Goal: Task Accomplishment & Management: Manage account settings

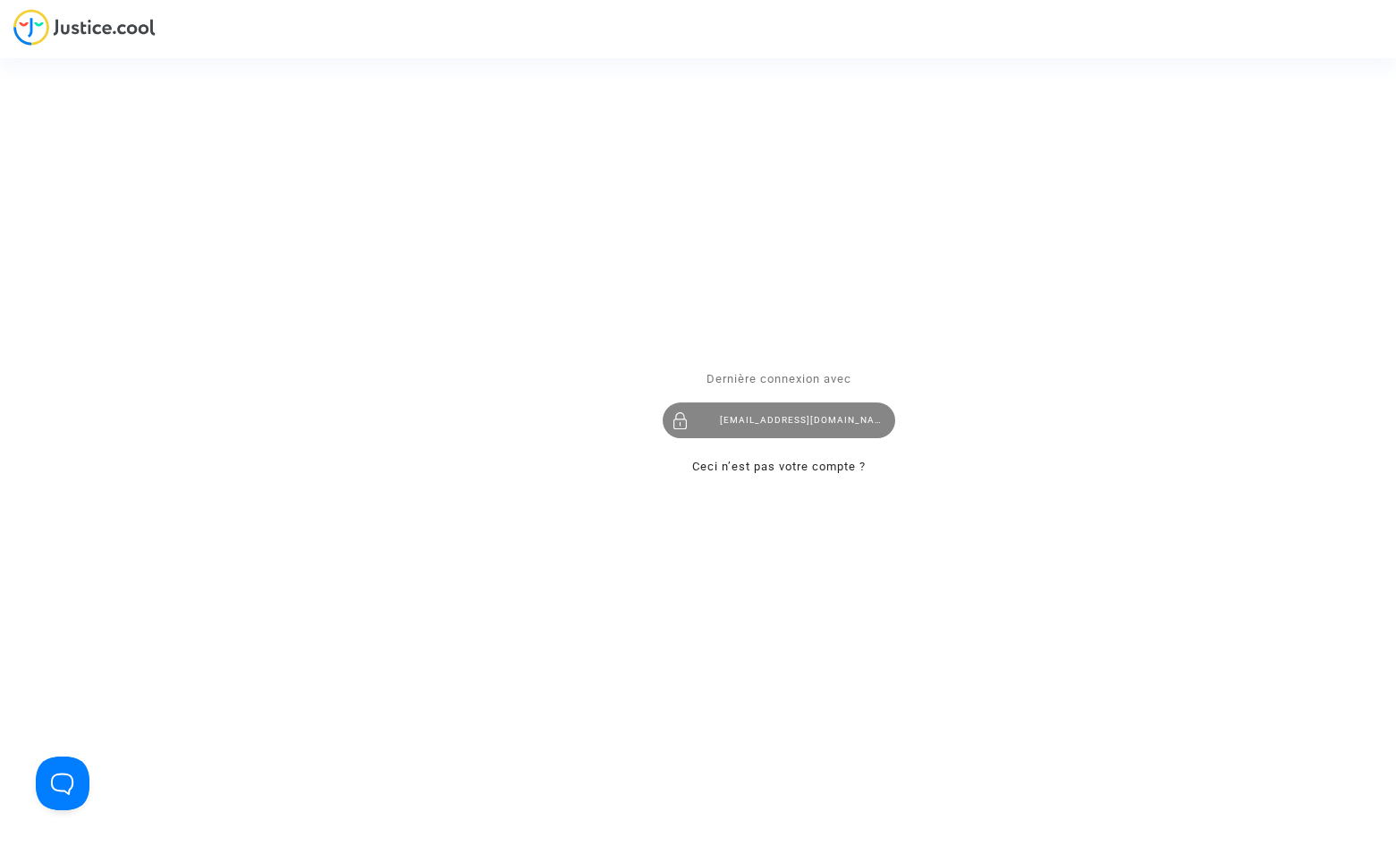
click at [829, 418] on div "[EMAIL_ADDRESS][DOMAIN_NAME]" at bounding box center [779, 421] width 233 height 36
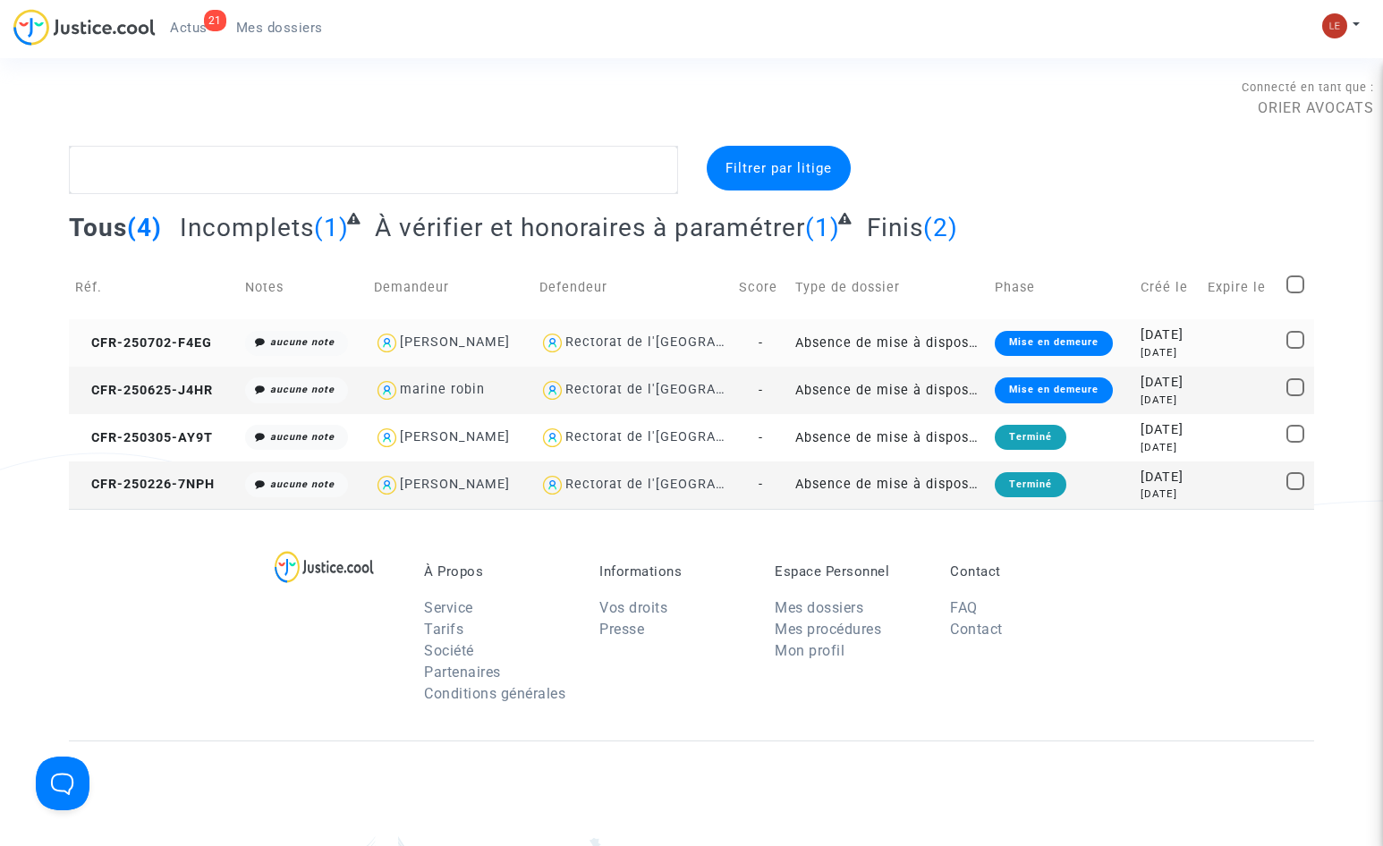
click at [505, 341] on div "Dounia TADDEI" at bounding box center [450, 343] width 153 height 26
type textarea "@"Dounia TADDEI" @"ORIER AVOCATS ""
click at [1140, 336] on div "2025-07-02" at bounding box center [1167, 336] width 55 height 20
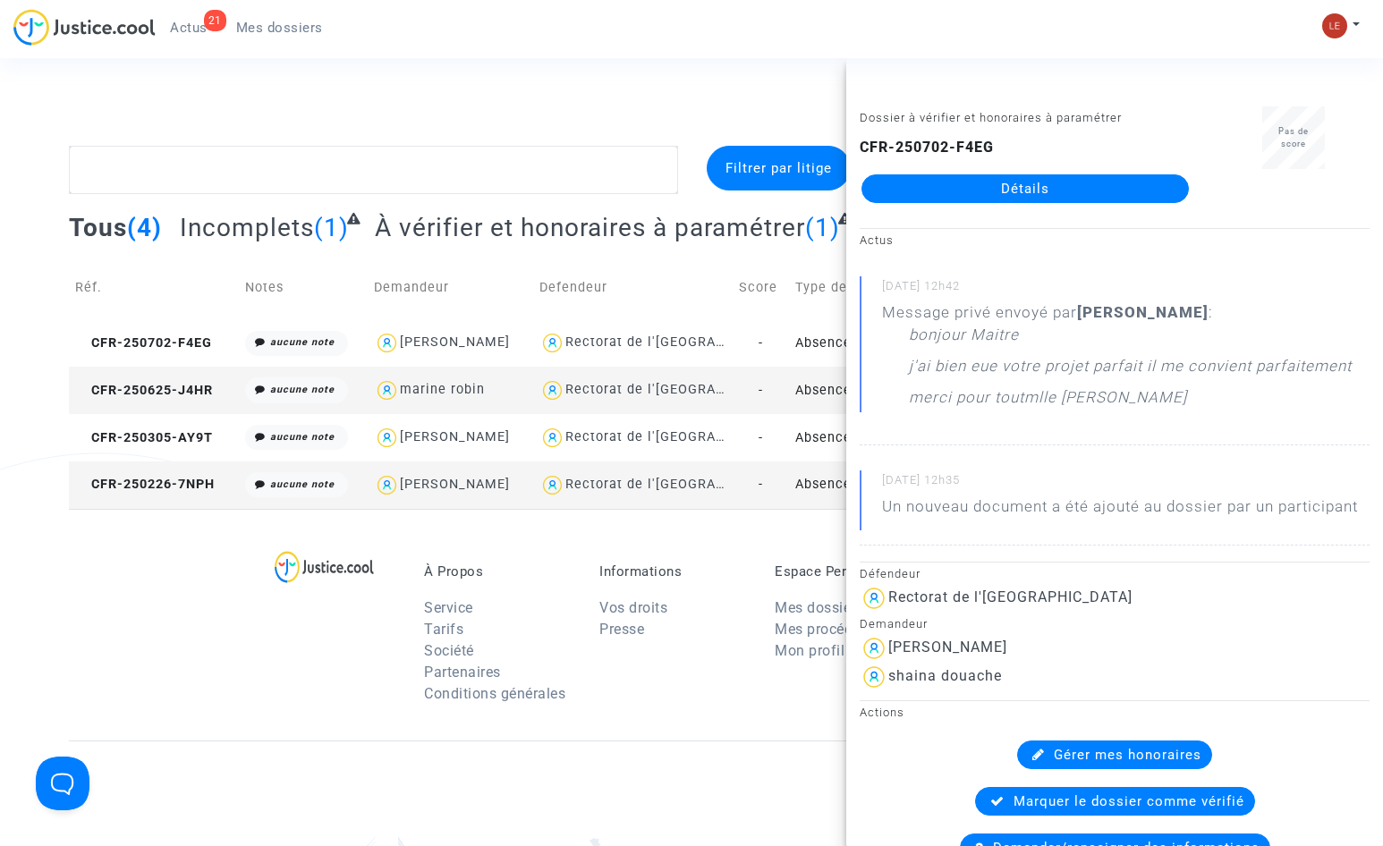
click at [605, 66] on section "Connecté en tant que : ORIER AVOCATS Filtrer par litige Tous (4) Incomplets (1)…" at bounding box center [691, 586] width 1383 height 1172
